Goal: Information Seeking & Learning: Learn about a topic

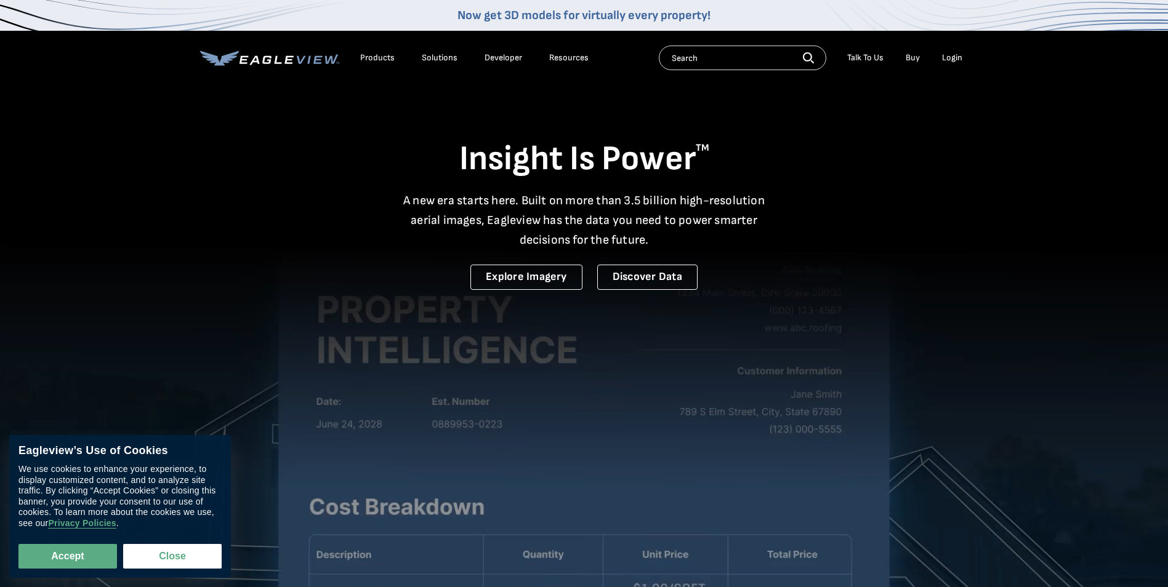
click at [378, 62] on div "Products" at bounding box center [377, 57] width 34 height 11
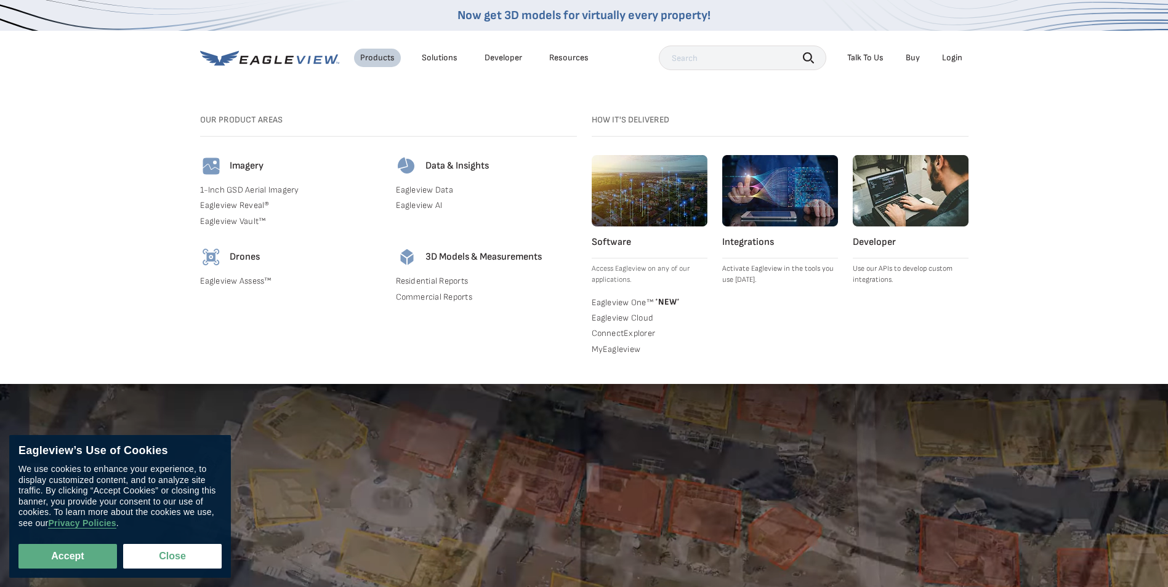
click at [427, 58] on div "Solutions" at bounding box center [440, 57] width 36 height 11
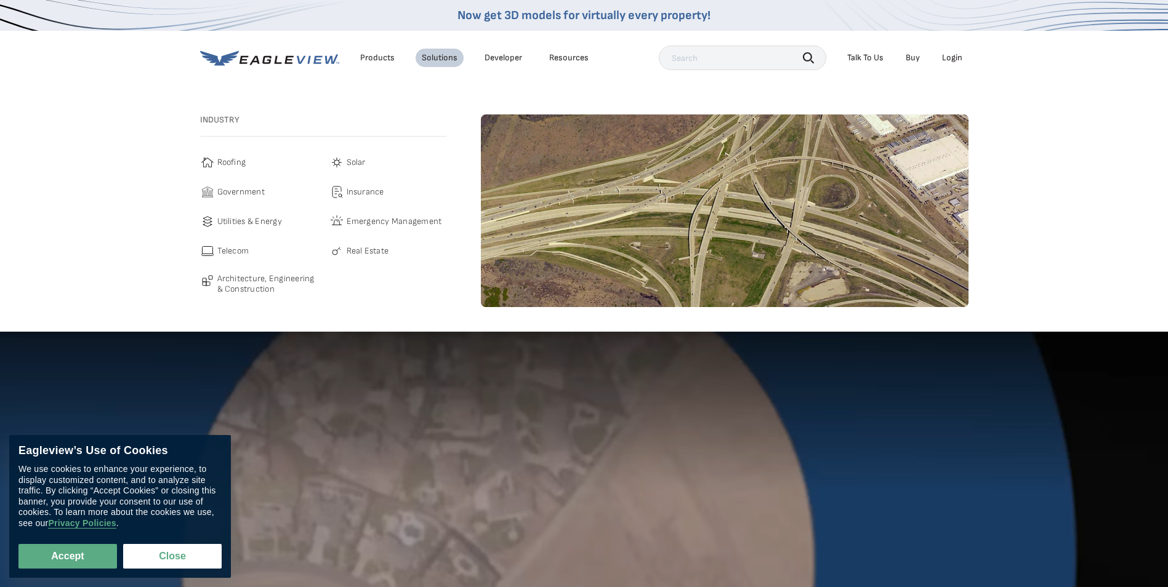
click at [240, 189] on span "Government" at bounding box center [240, 192] width 47 height 15
